Goal: Communication & Community: Answer question/provide support

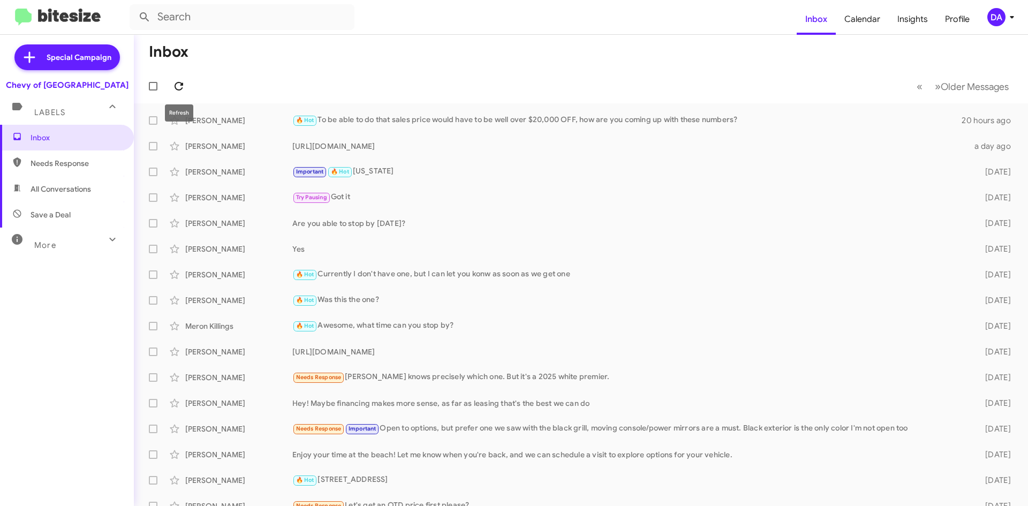
click at [176, 82] on icon at bounding box center [178, 86] width 13 height 13
click at [81, 309] on div "Inbox Needs Response All Conversations Save a Deal More Important 🔥 Hot Appoint…" at bounding box center [67, 277] width 134 height 304
click at [178, 79] on button at bounding box center [178, 85] width 21 height 21
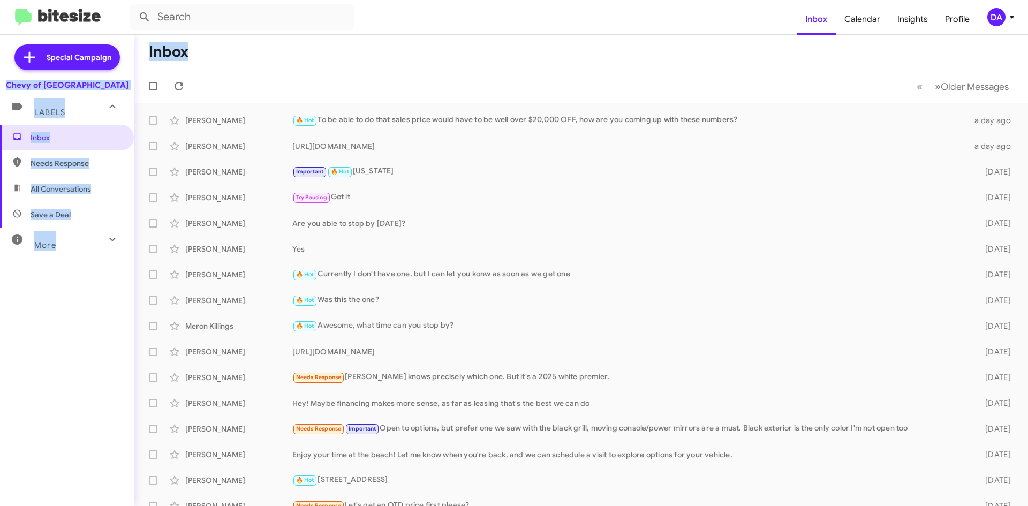
drag, startPoint x: 209, startPoint y: 51, endPoint x: 133, endPoint y: 56, distance: 76.2
click at [133, 56] on mat-sidenav-container "Special Campaign Chevy of Rockville Labels Inbox Needs Response All Conversatio…" at bounding box center [514, 270] width 1028 height 471
click at [149, 51] on h1 "Inbox" at bounding box center [169, 51] width 40 height 17
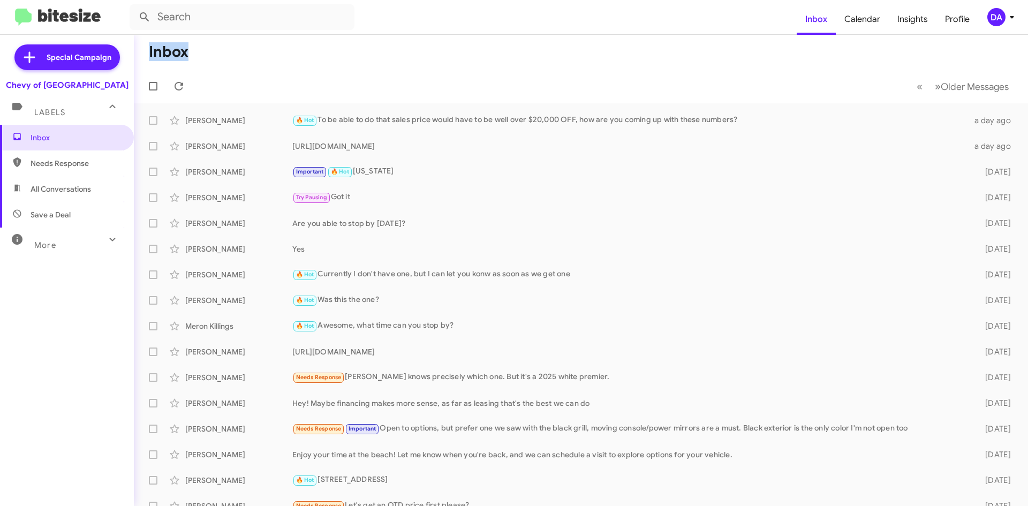
drag, startPoint x: 165, startPoint y: 48, endPoint x: 221, endPoint y: 60, distance: 57.0
click at [221, 60] on mat-toolbar-row "Inbox" at bounding box center [581, 52] width 894 height 34
drag, startPoint x: 105, startPoint y: 288, endPoint x: 26, endPoint y: 131, distance: 175.5
click at [27, 132] on div "Inbox Needs Response All Conversations Save a Deal More Important 🔥 Hot Appoint…" at bounding box center [67, 277] width 134 height 304
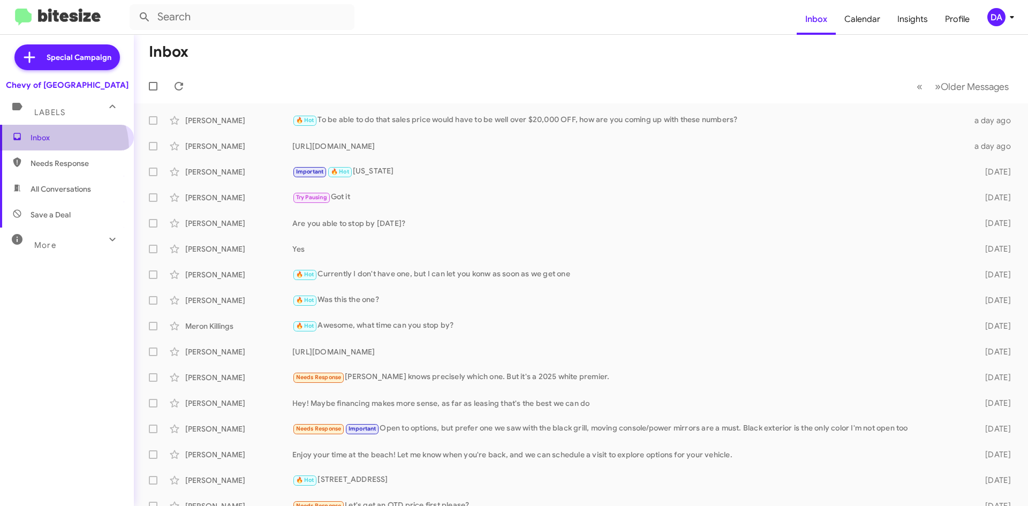
click at [44, 149] on span "Inbox" at bounding box center [67, 138] width 134 height 26
click at [260, 170] on div "[PERSON_NAME]" at bounding box center [238, 172] width 107 height 11
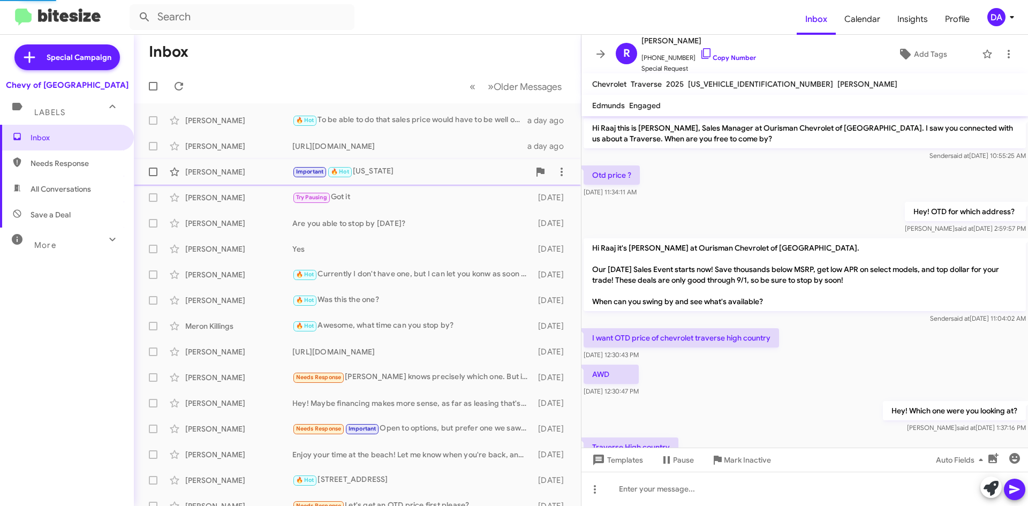
scroll to position [408, 0]
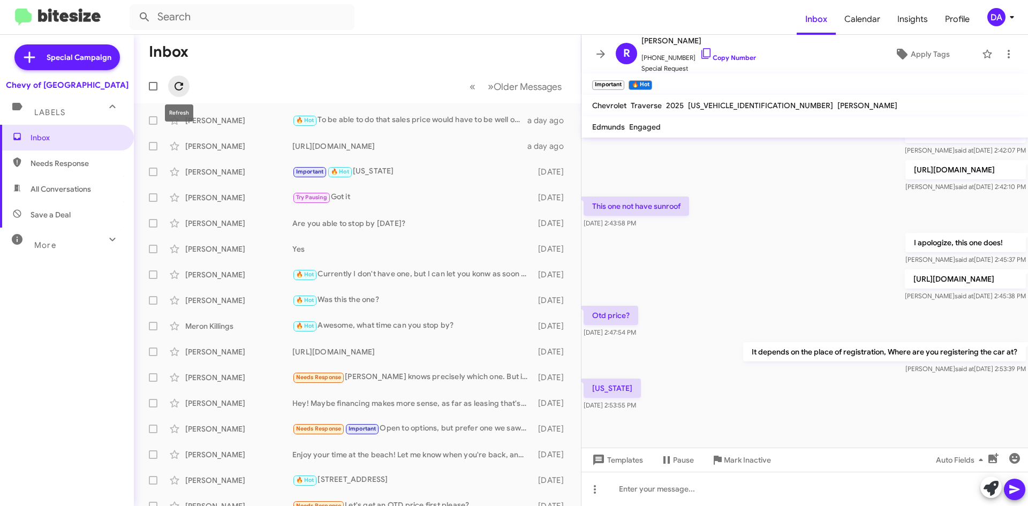
click at [177, 92] on icon at bounding box center [178, 86] width 13 height 13
click at [41, 293] on div "Inbox Needs Response All Conversations Save a Deal More Important 🔥 Hot Appoint…" at bounding box center [67, 277] width 134 height 304
click at [181, 81] on icon at bounding box center [178, 86] width 13 height 13
